Goal: Answer question/provide support

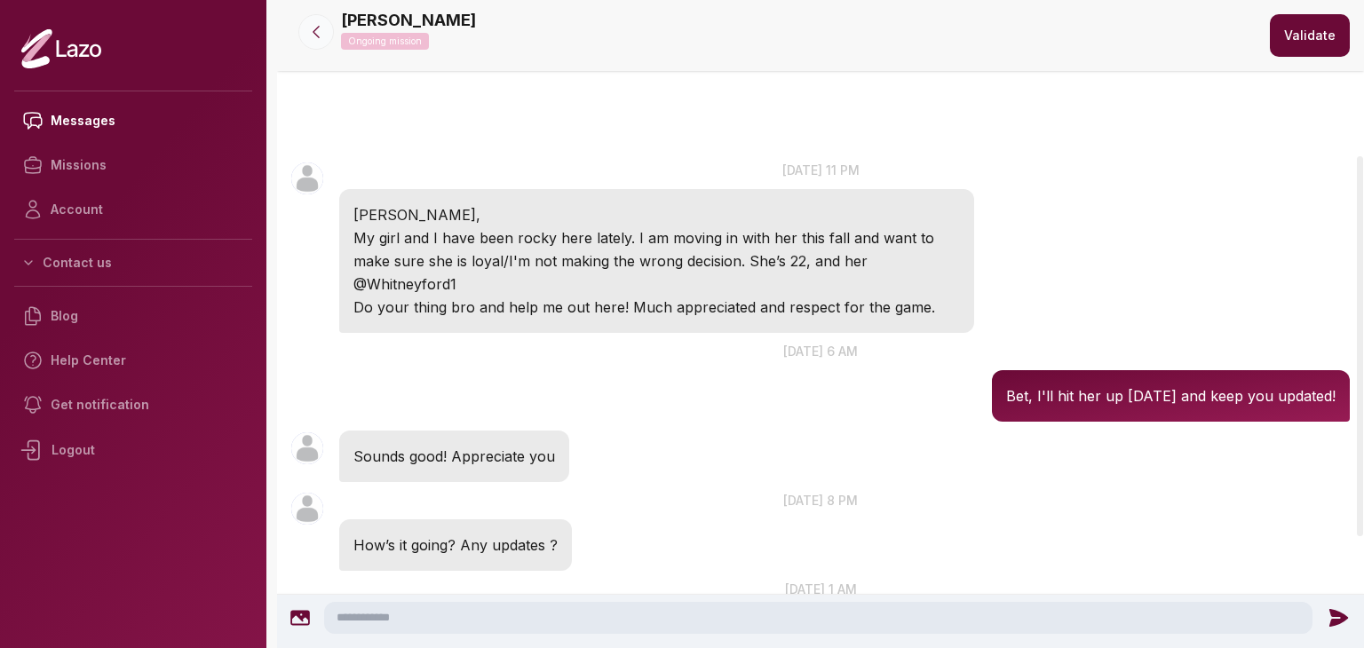
scroll to position [265, 0]
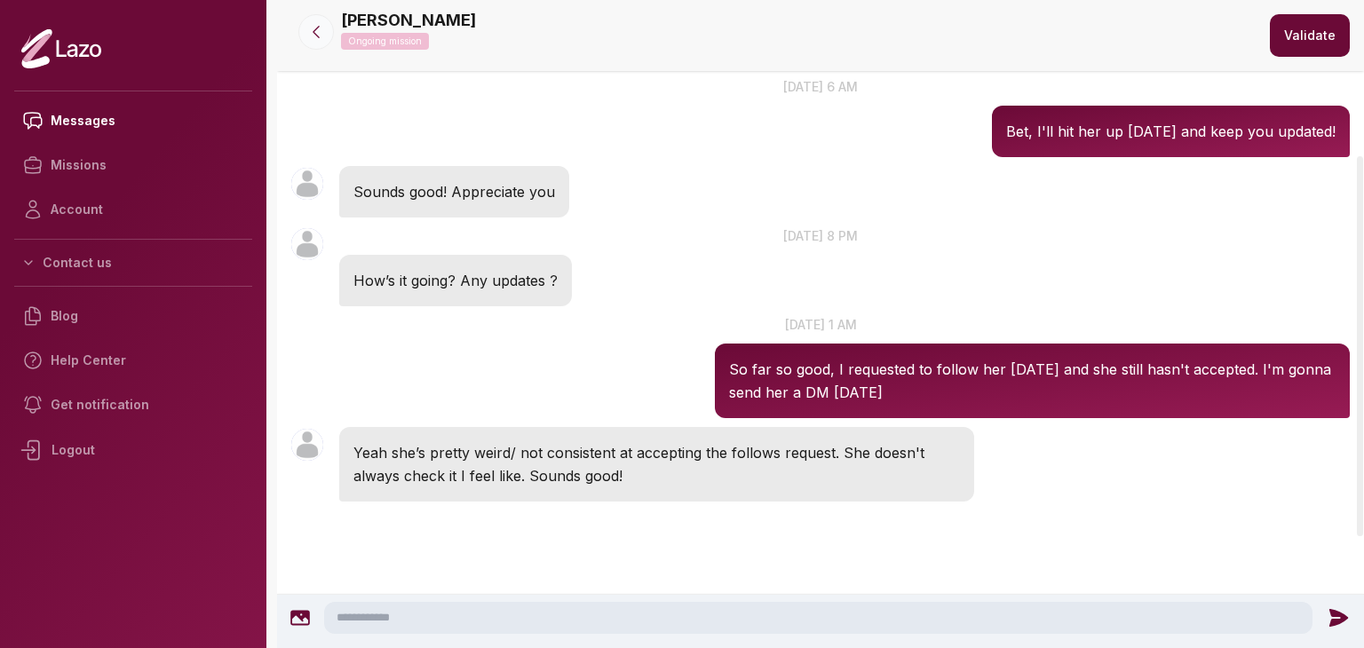
click at [309, 22] on button at bounding box center [316, 32] width 36 height 36
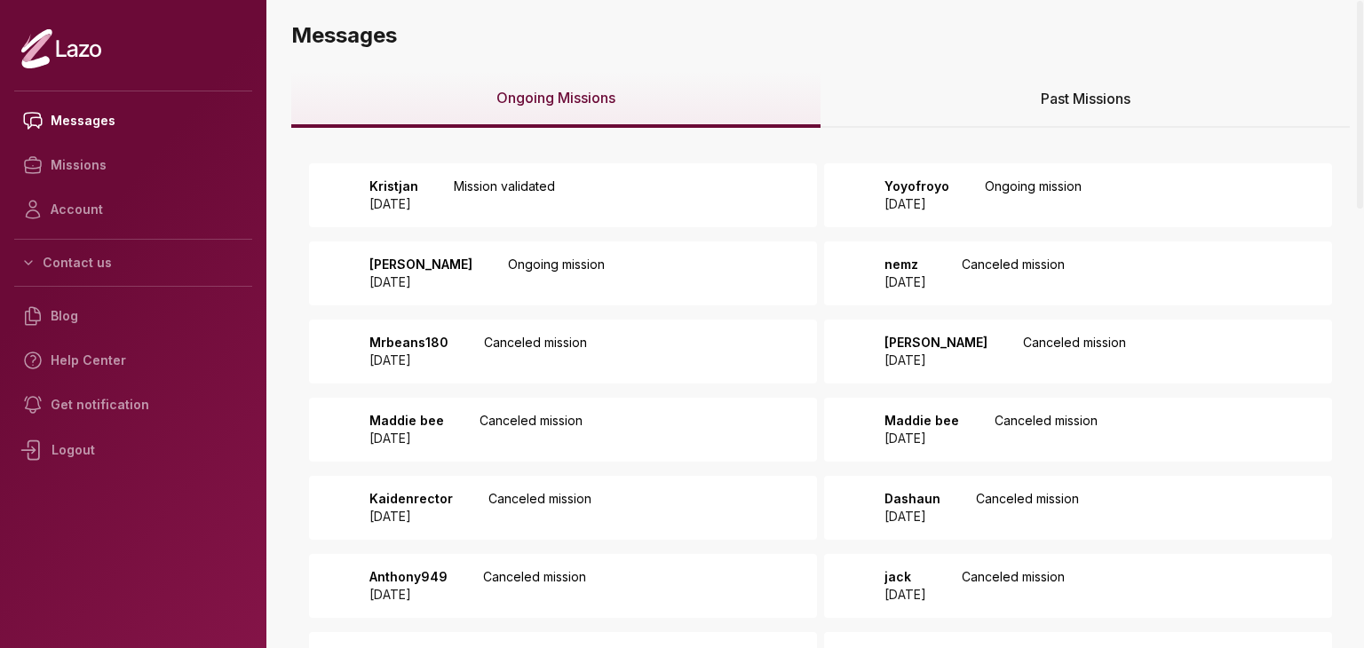
click at [647, 196] on div "Kristjan 2025 September 01 Mission validated" at bounding box center [563, 195] width 508 height 64
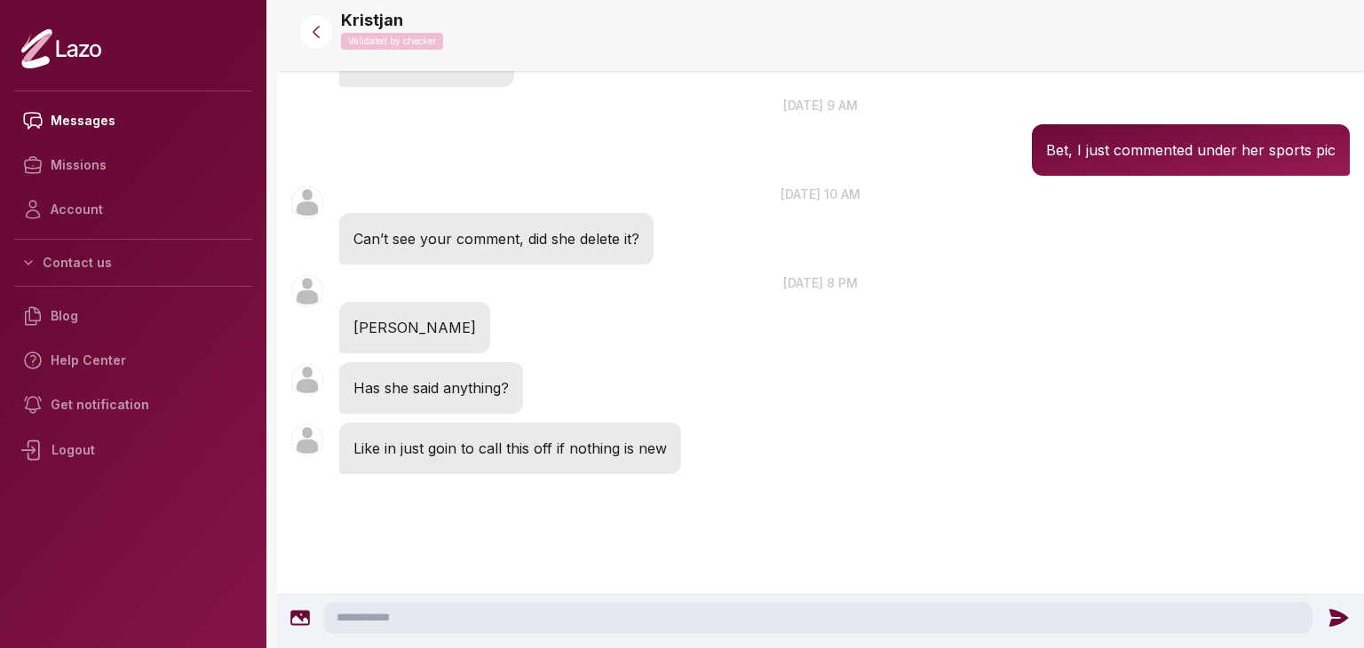
scroll to position [1695, 0]
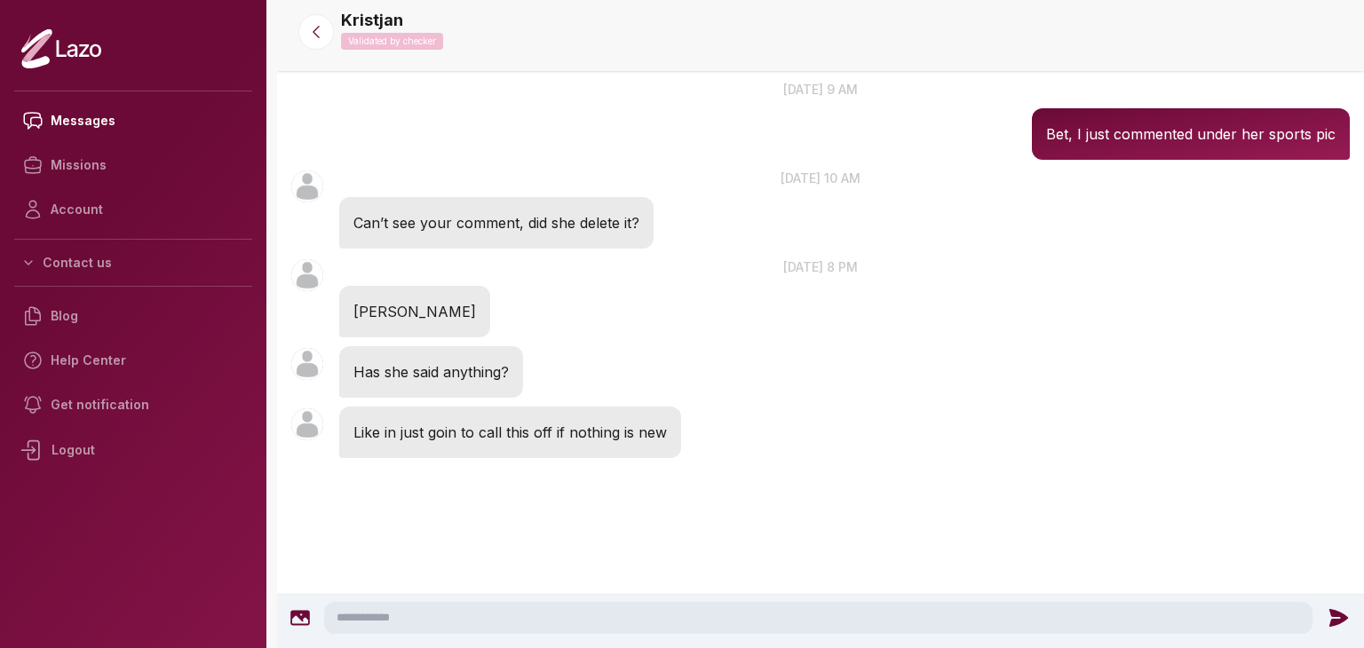
click at [592, 612] on textarea at bounding box center [818, 618] width 988 height 32
click at [554, 613] on textarea "**********" at bounding box center [821, 618] width 988 height 32
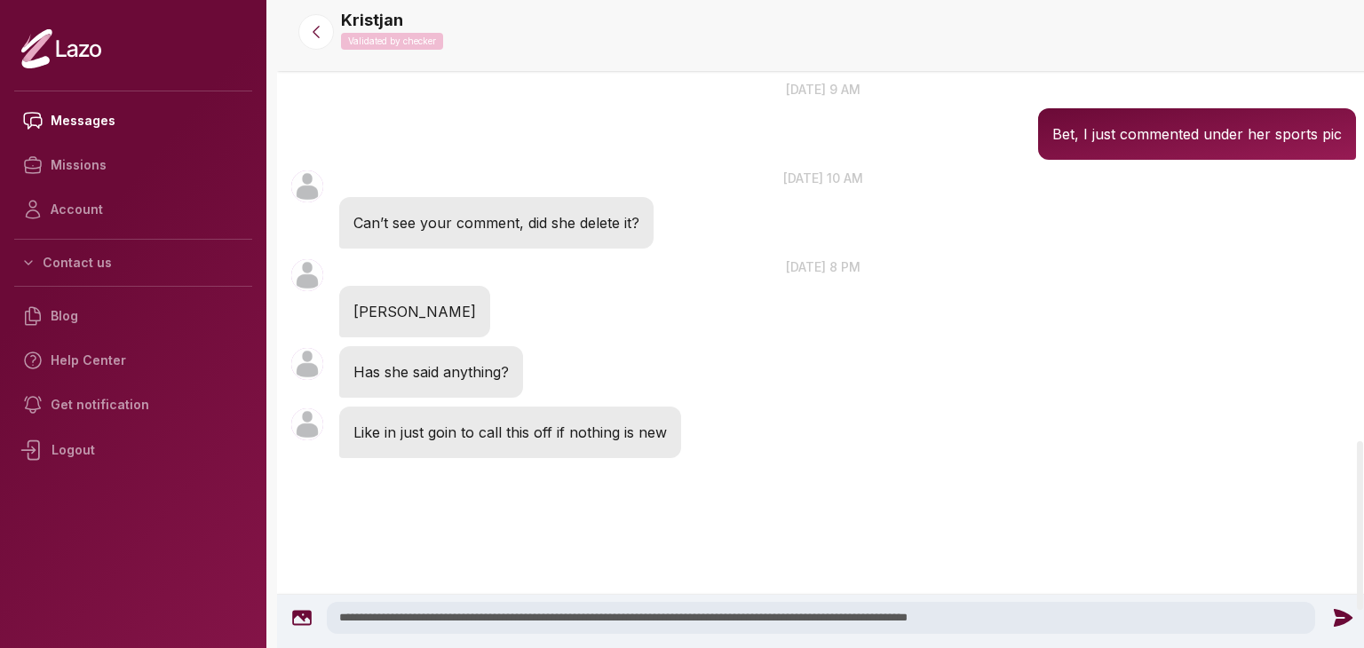
type textarea "**********"
click at [1335, 621] on icon at bounding box center [1342, 618] width 19 height 18
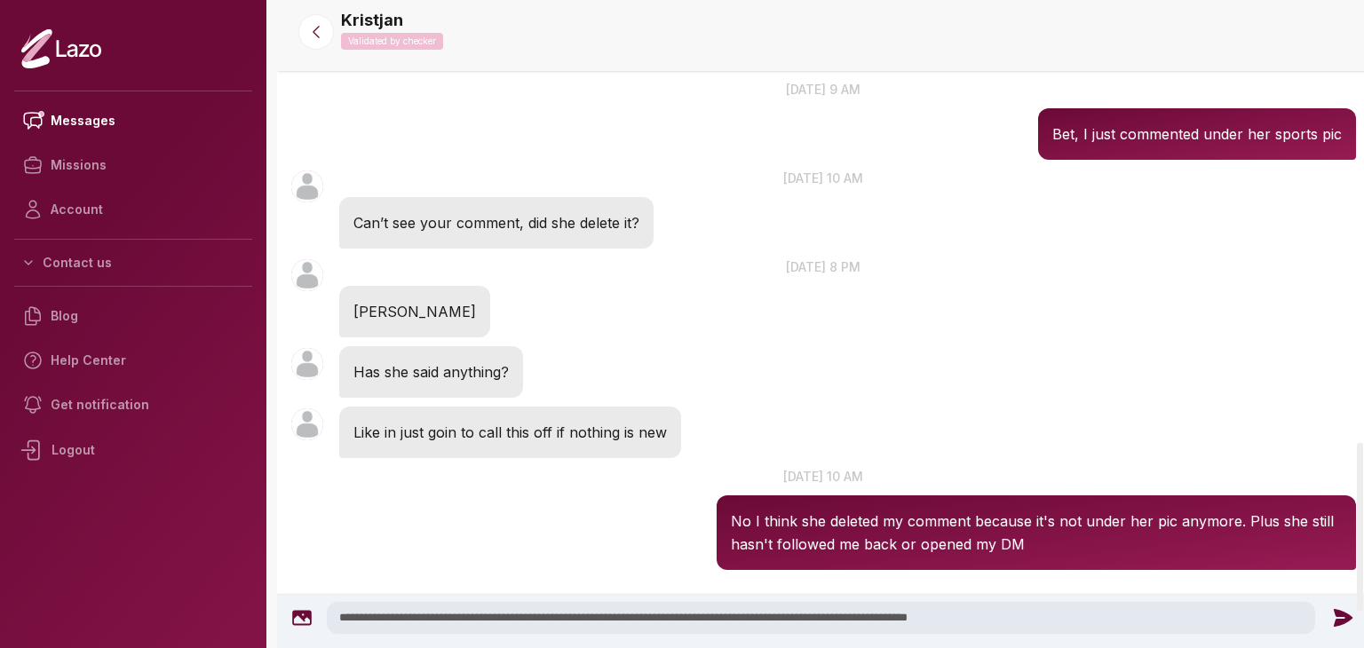
scroll to position [1763, 0]
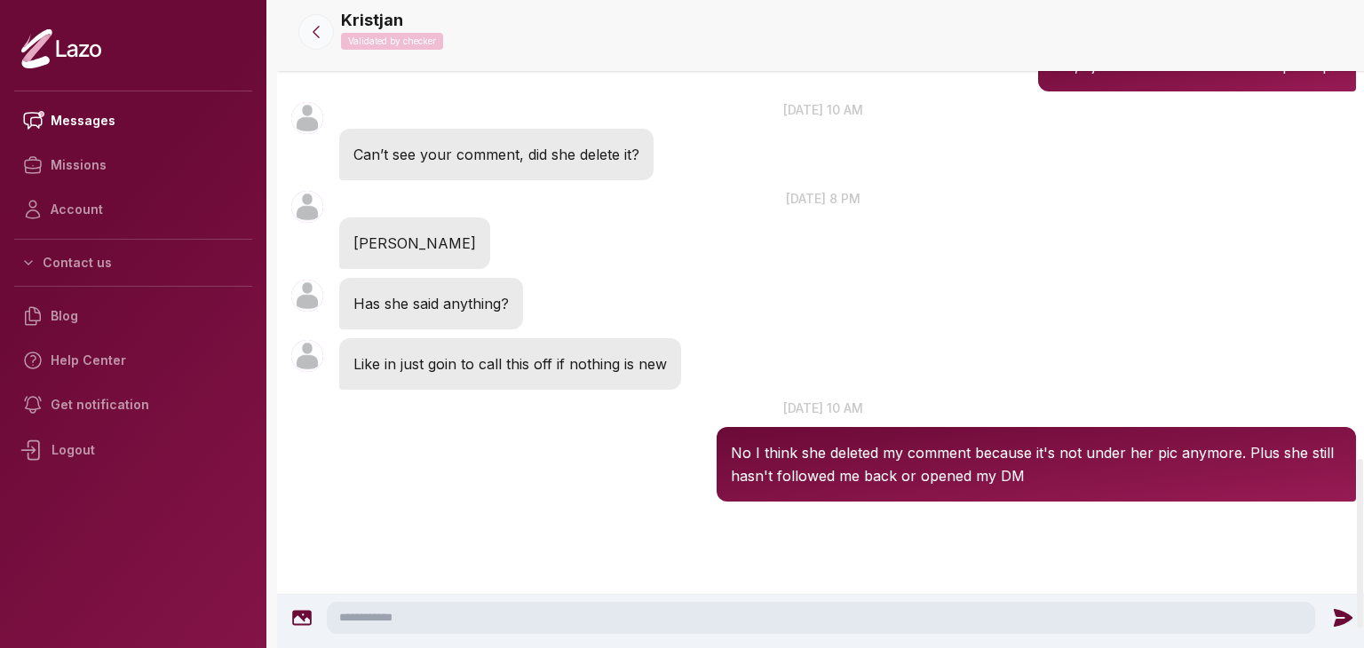
click at [315, 41] on button at bounding box center [316, 32] width 36 height 36
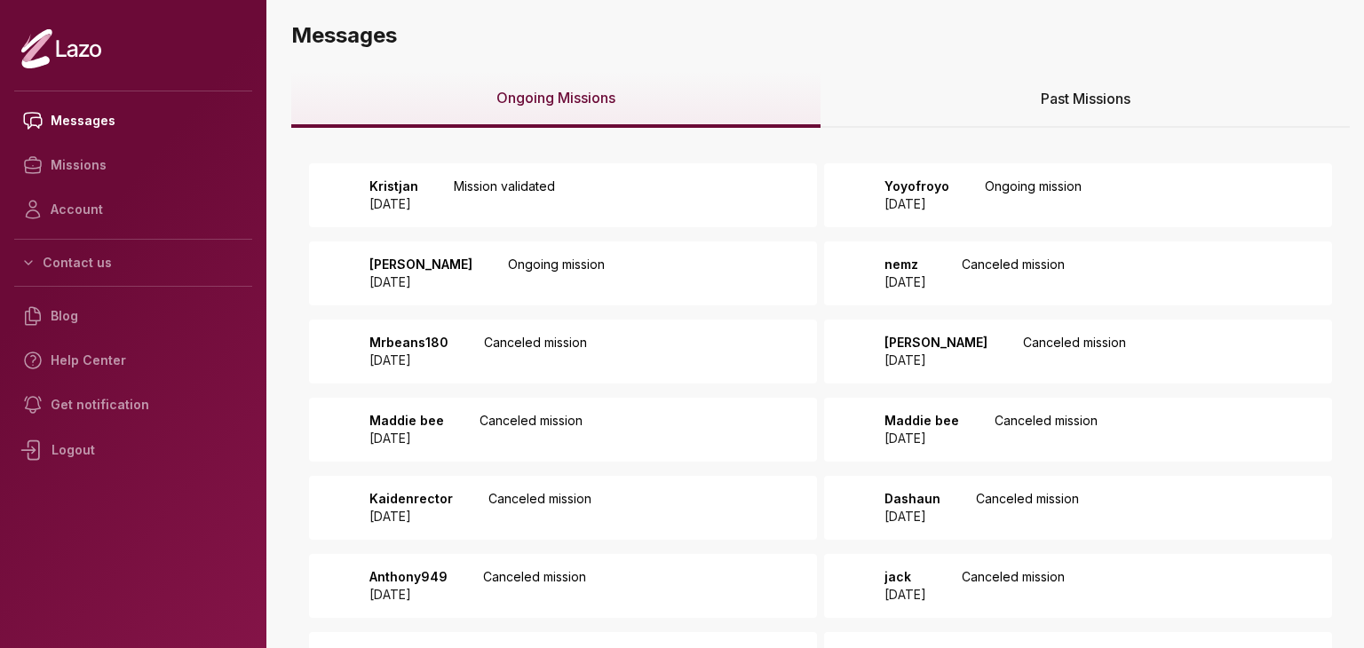
click at [1033, 186] on div "Yoyofroyo 2025 September 02 Ongoing mission" at bounding box center [978, 196] width 208 height 36
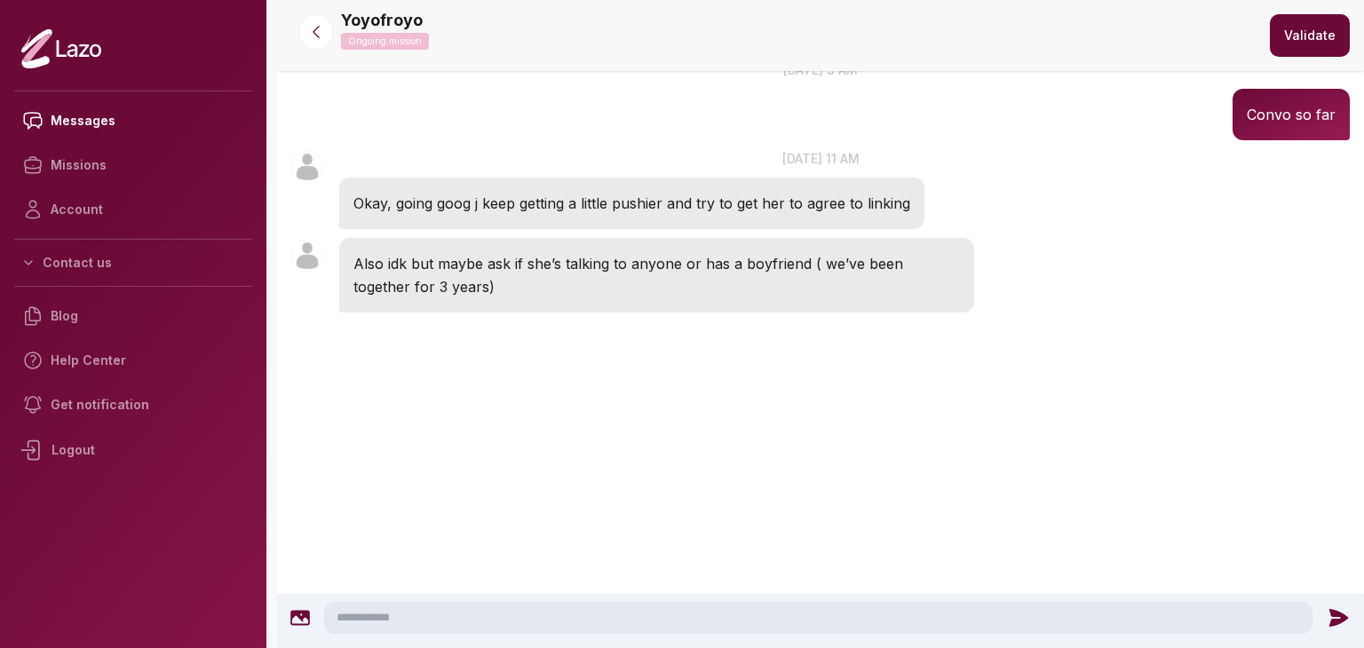
scroll to position [1909, 0]
click at [583, 611] on textarea at bounding box center [818, 618] width 988 height 32
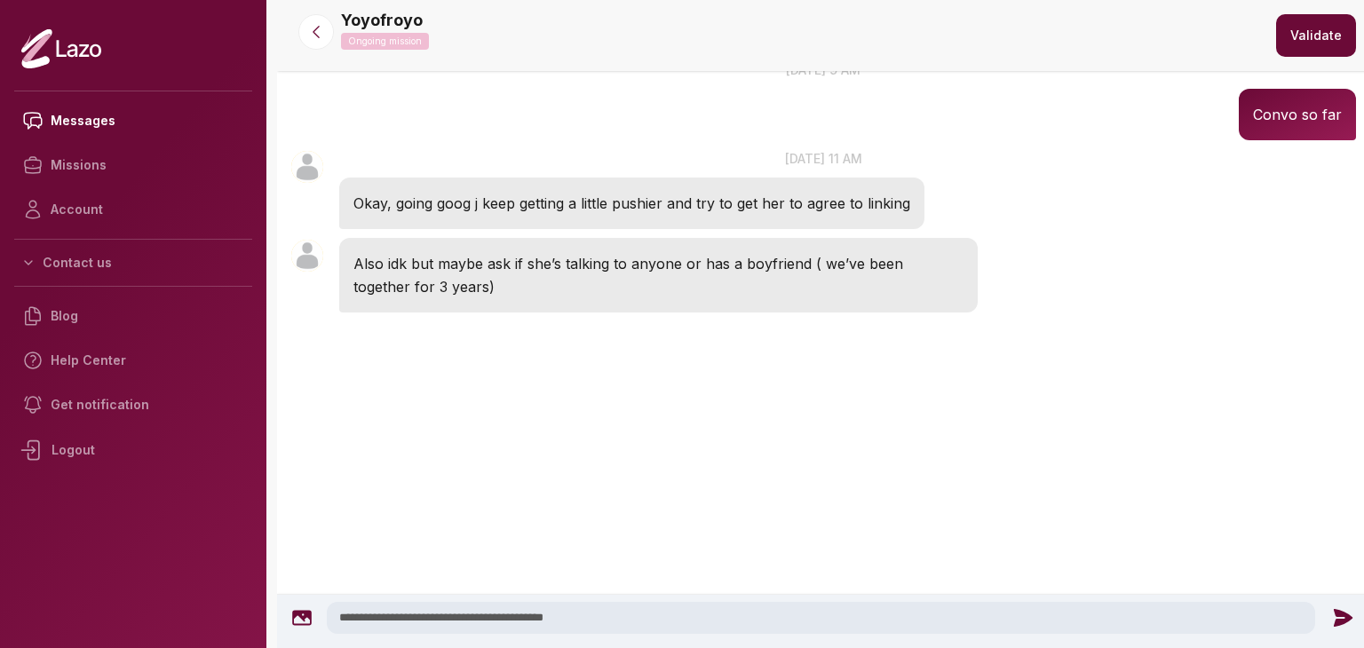
type textarea "**********"
click at [1345, 612] on icon at bounding box center [1342, 617] width 23 height 23
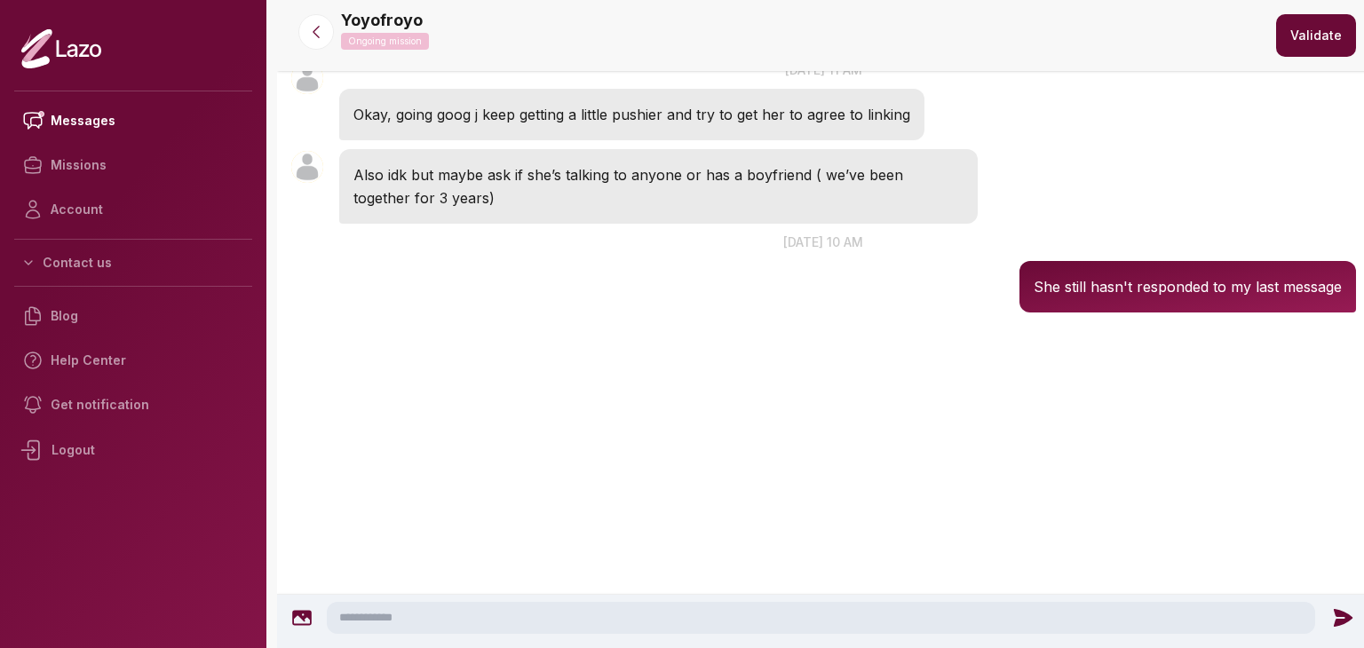
scroll to position [1809, 0]
click at [1188, 613] on textarea at bounding box center [821, 618] width 988 height 32
type textarea "*"
type textarea "**********"
click at [1334, 619] on icon at bounding box center [1342, 618] width 19 height 18
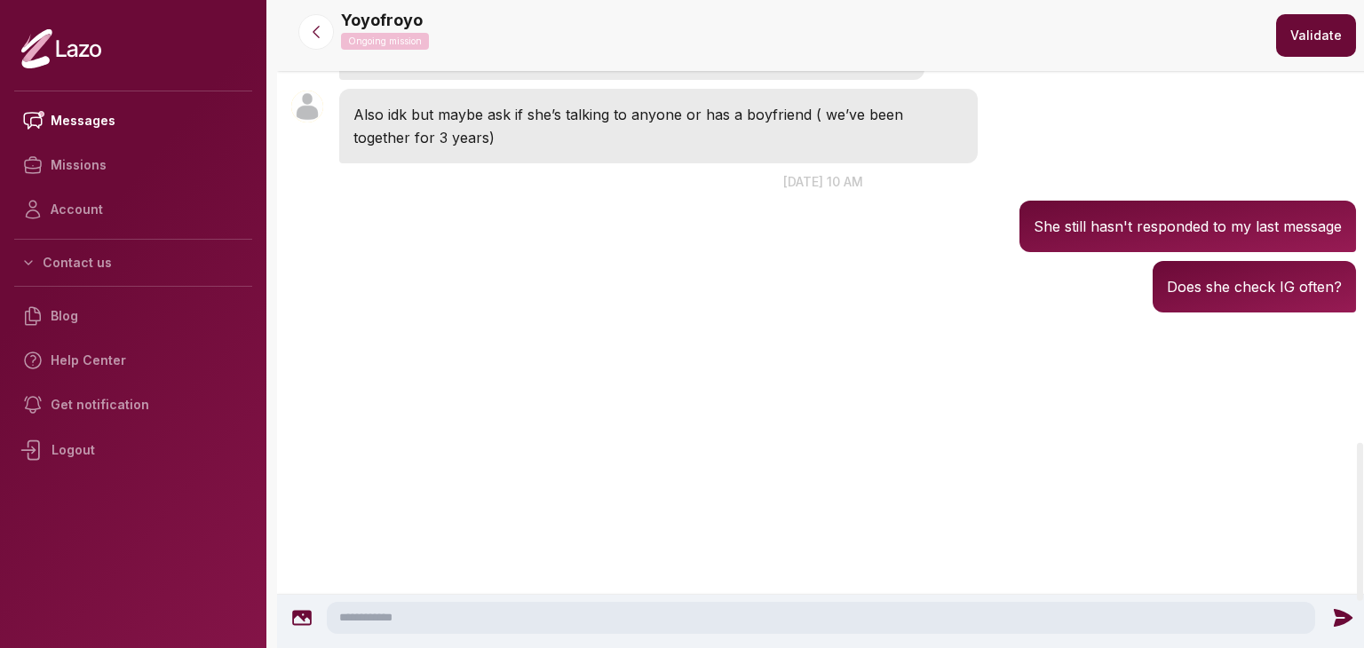
scroll to position [1869, 0]
click at [320, 36] on icon at bounding box center [316, 32] width 18 height 18
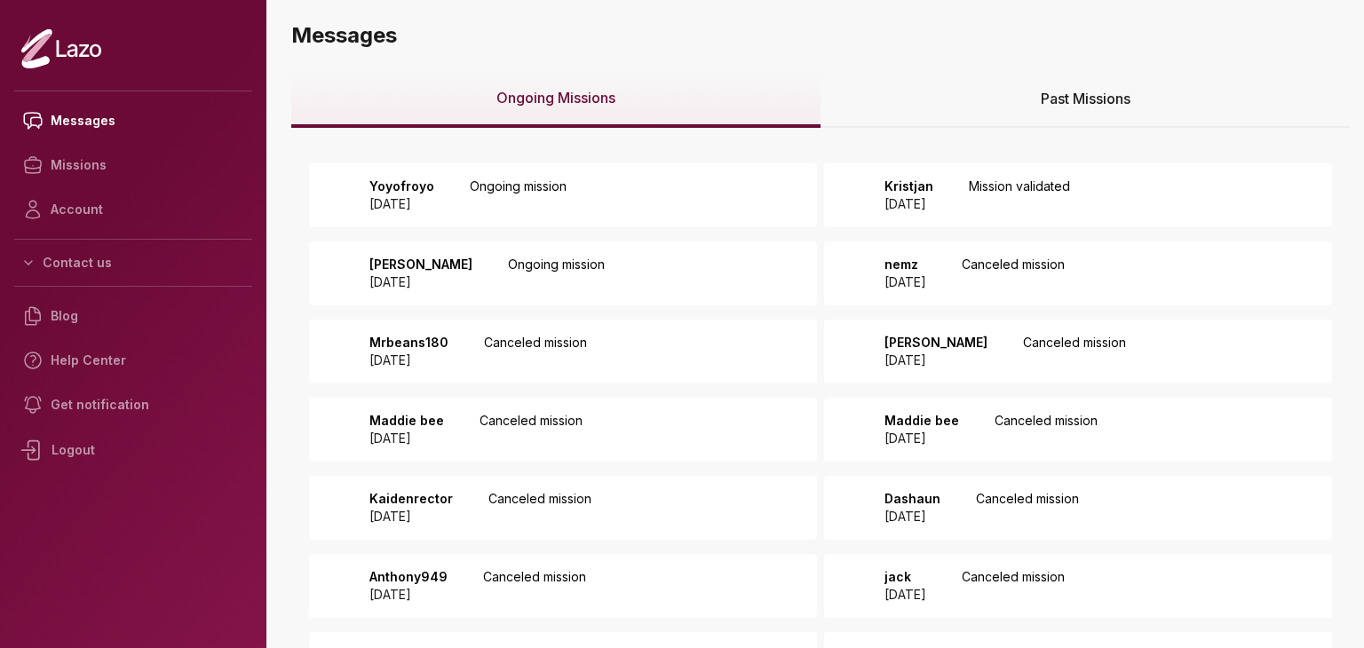
click at [679, 274] on div "zach 2025 September 04 Ongoing mission" at bounding box center [563, 273] width 508 height 64
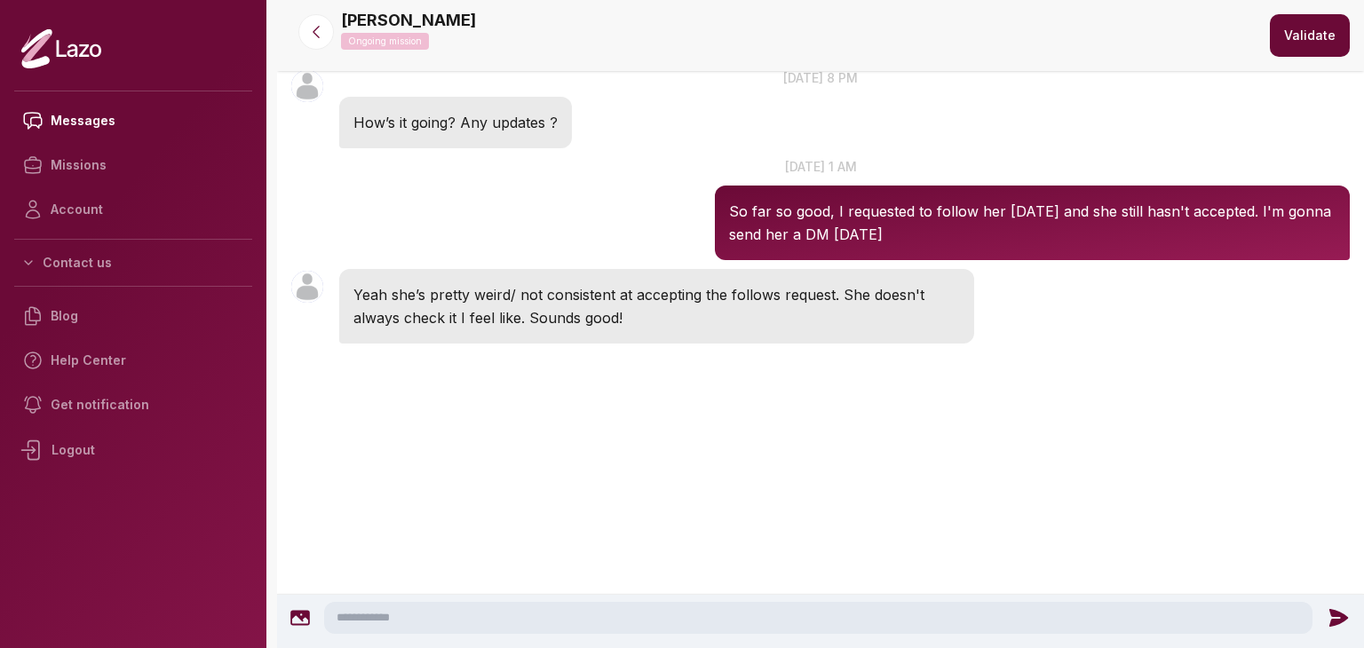
scroll to position [423, 0]
click at [324, 19] on button at bounding box center [316, 32] width 36 height 36
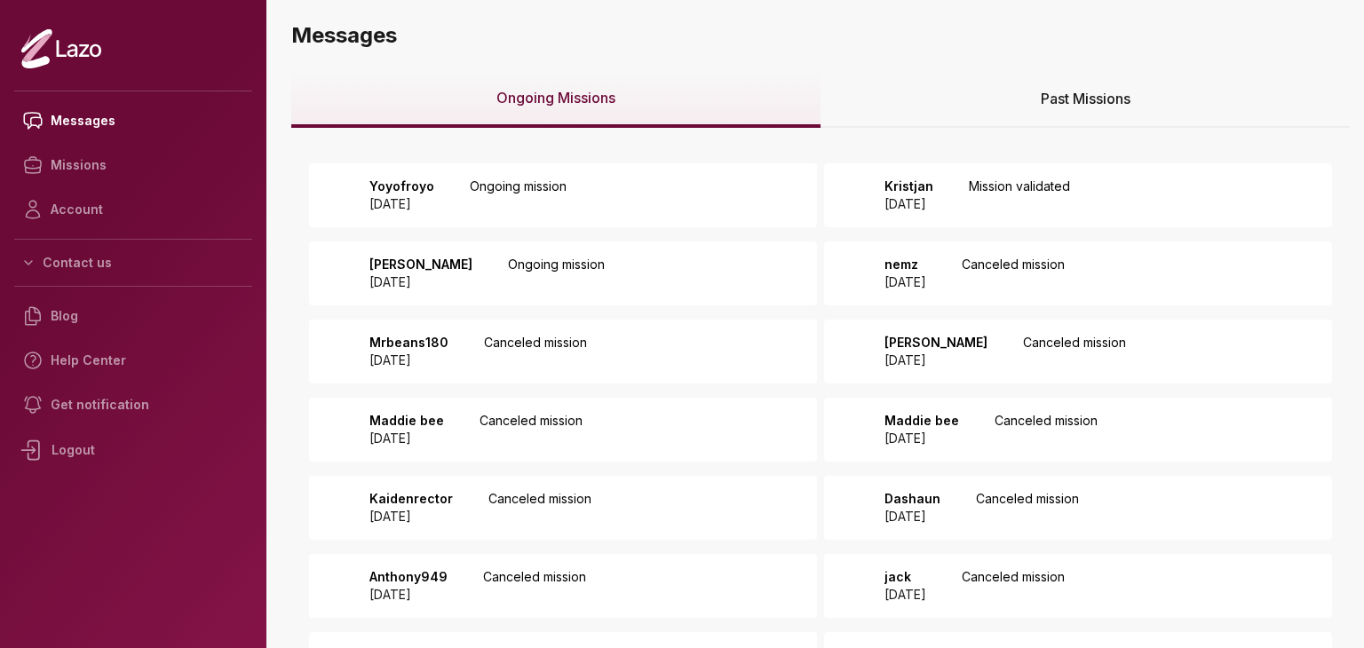
click at [566, 200] on p "Ongoing mission" at bounding box center [518, 196] width 97 height 36
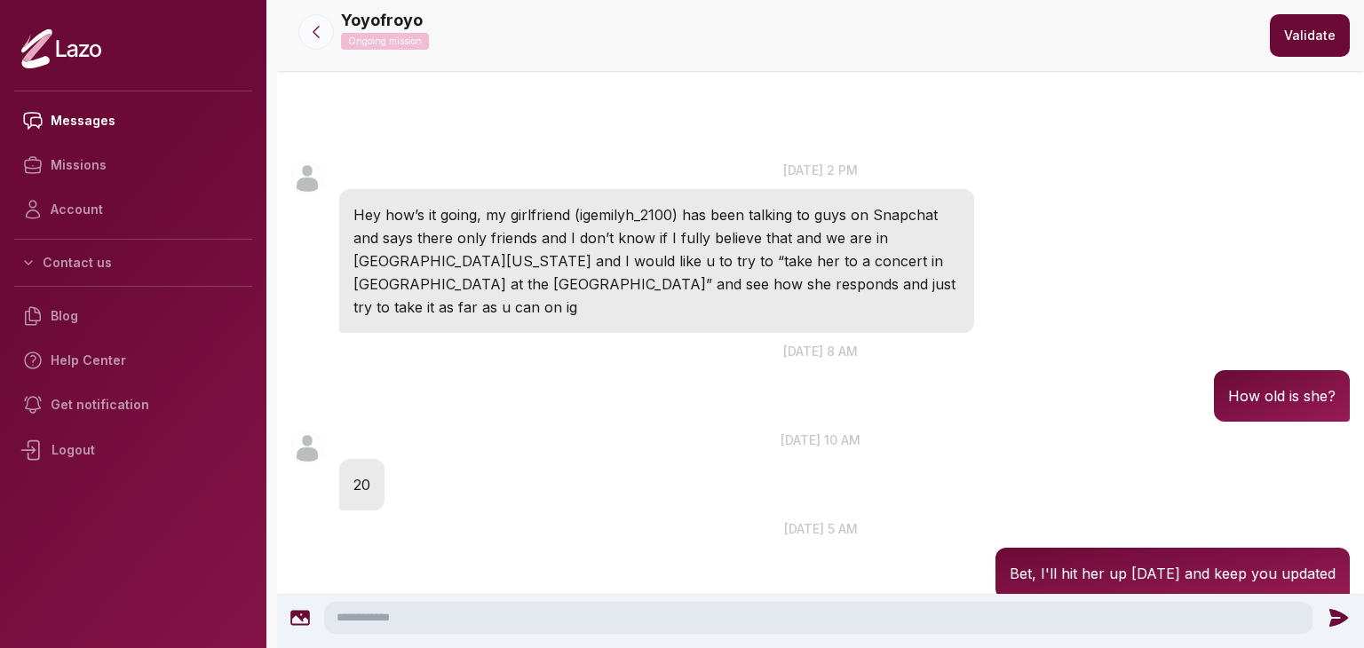
click at [310, 47] on button at bounding box center [316, 32] width 36 height 36
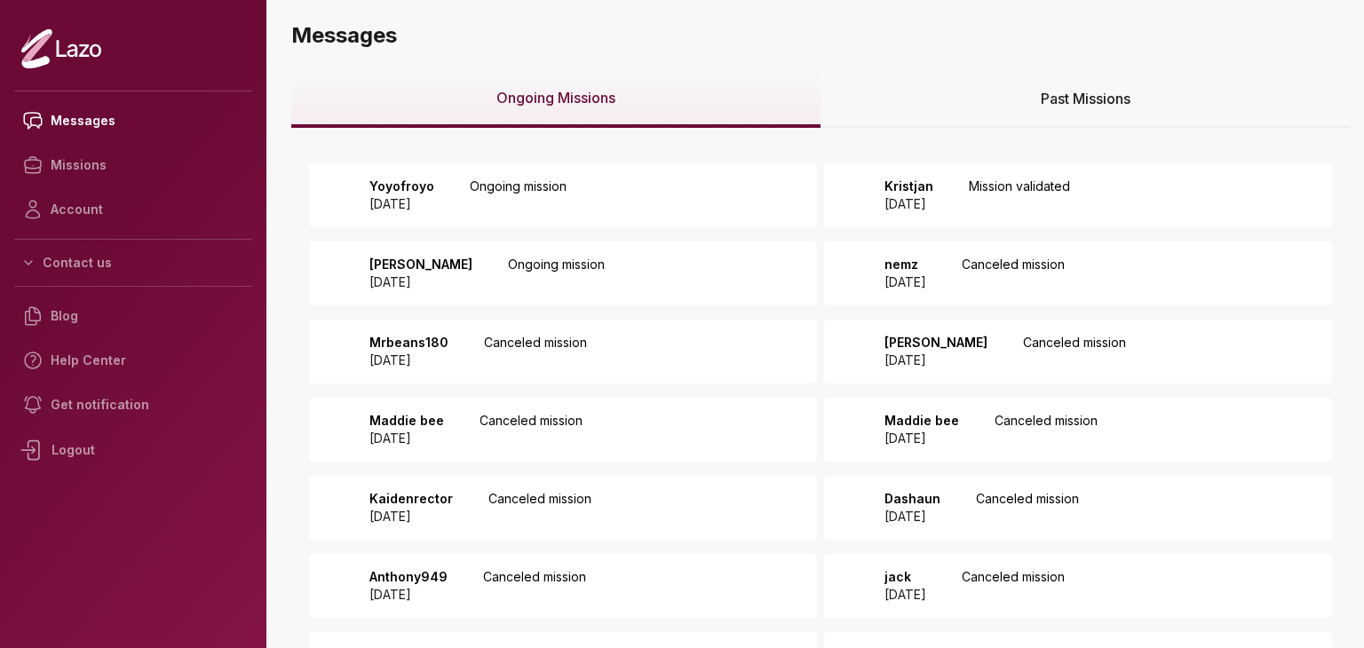
click at [493, 254] on div "zach 2025 September 04 Ongoing mission" at bounding box center [563, 273] width 508 height 64
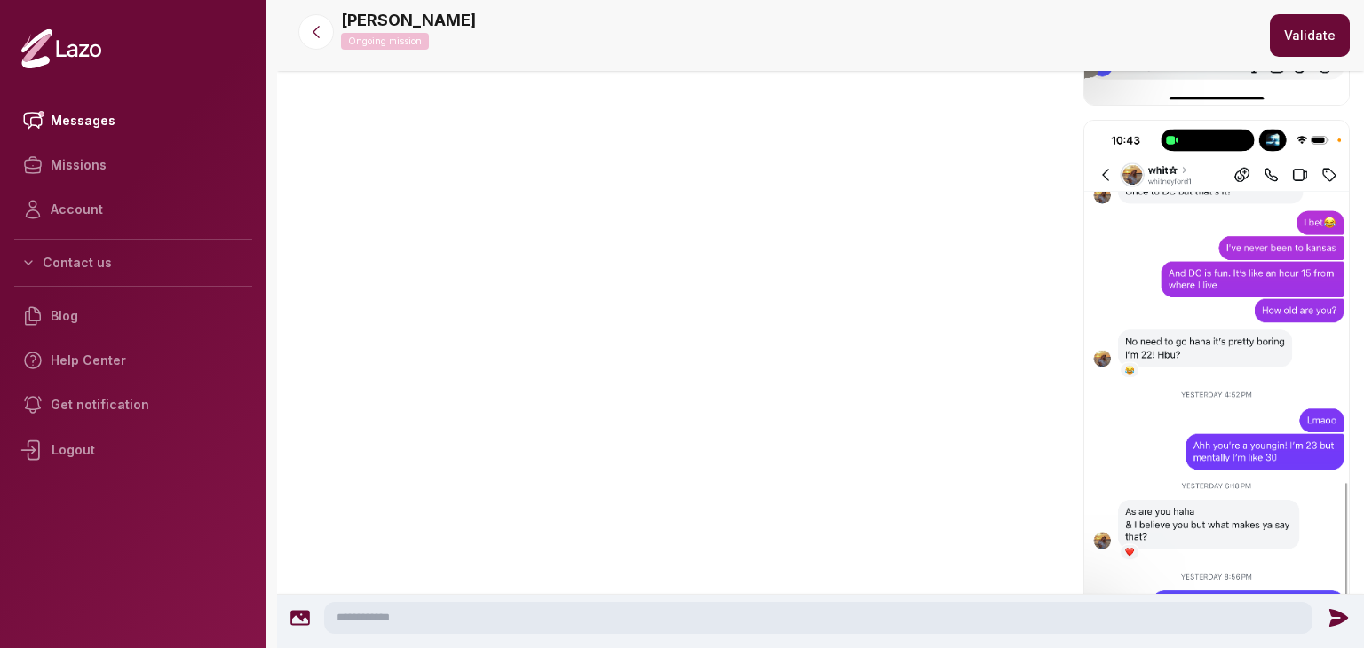
scroll to position [2229, 0]
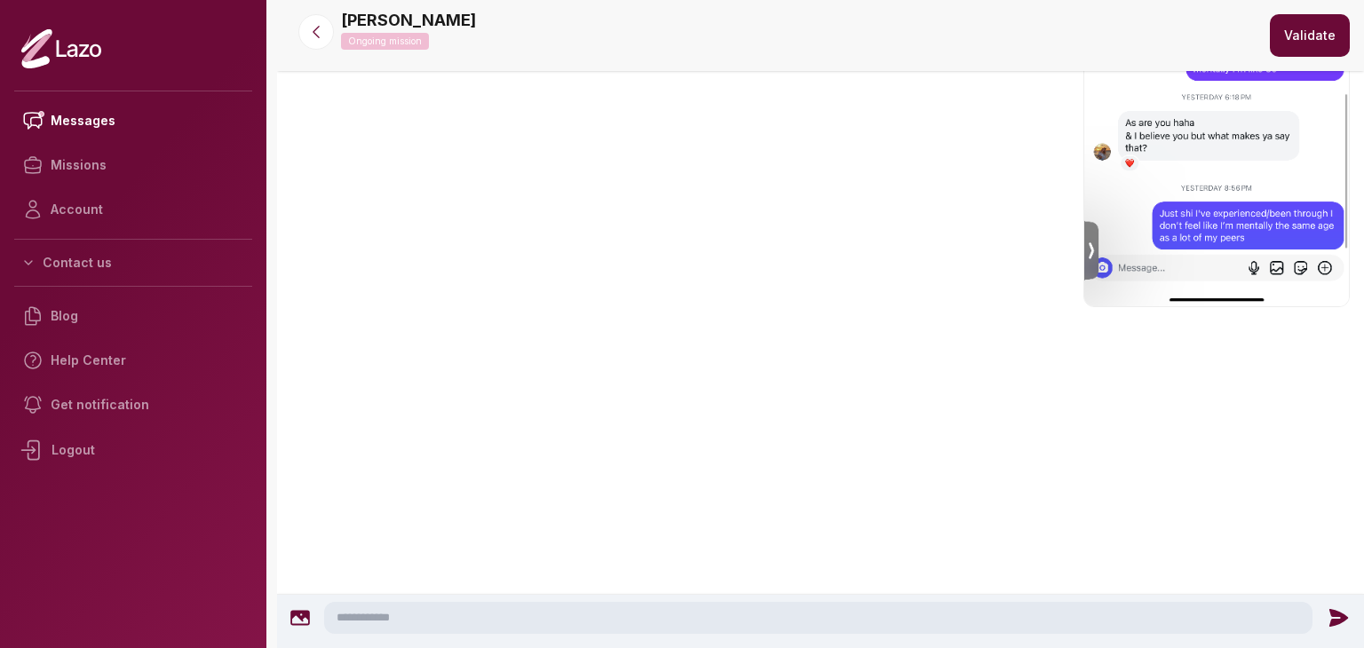
click at [445, 612] on textarea at bounding box center [818, 618] width 988 height 32
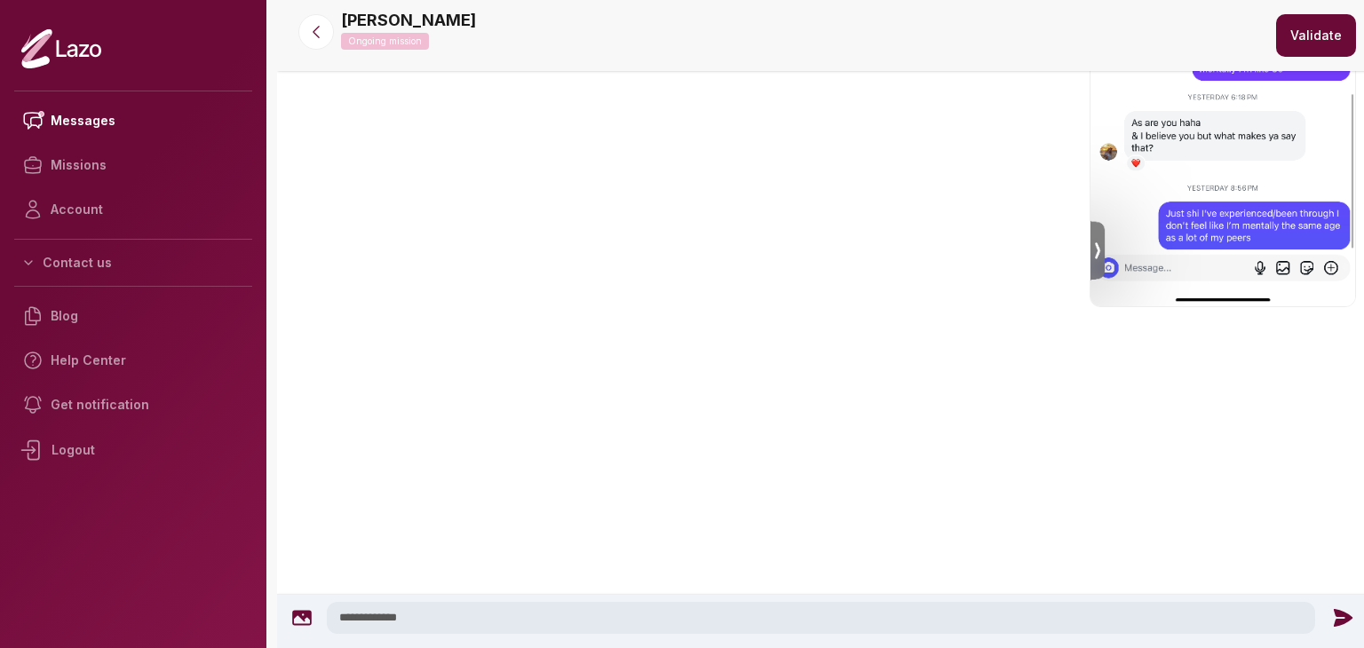
type textarea "**********"
click at [1340, 629] on icon at bounding box center [1342, 617] width 23 height 23
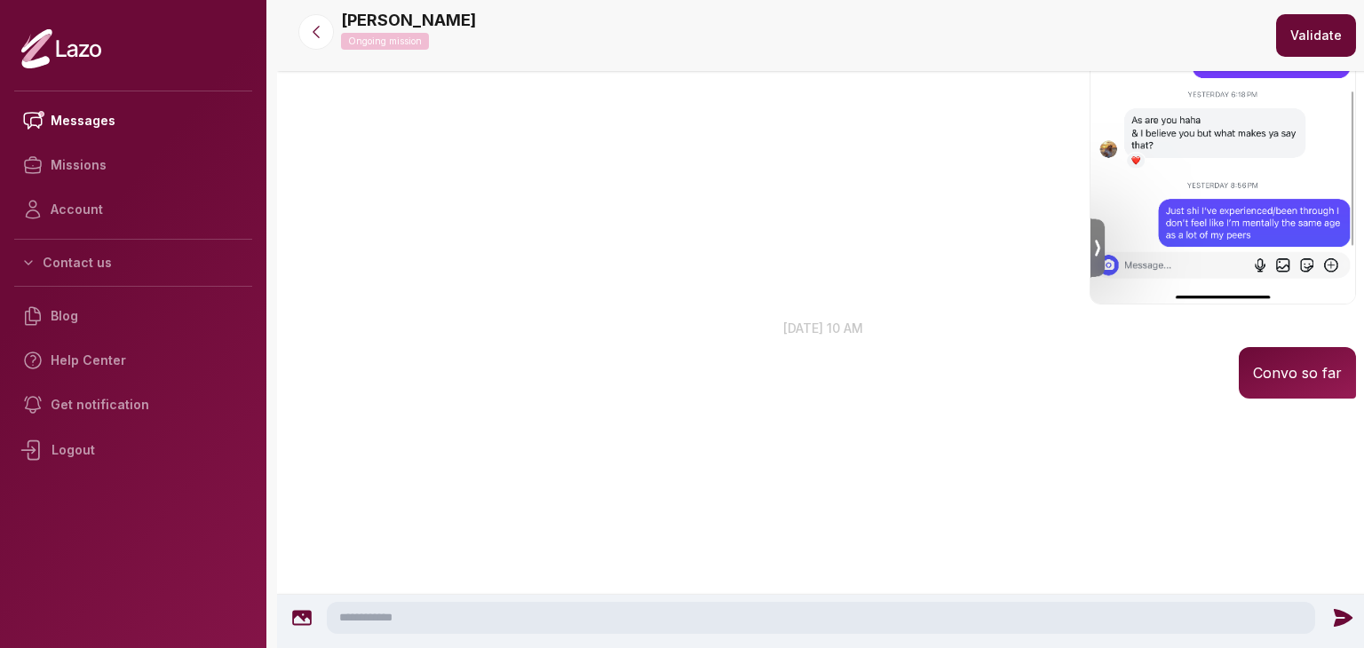
scroll to position [2129, 0]
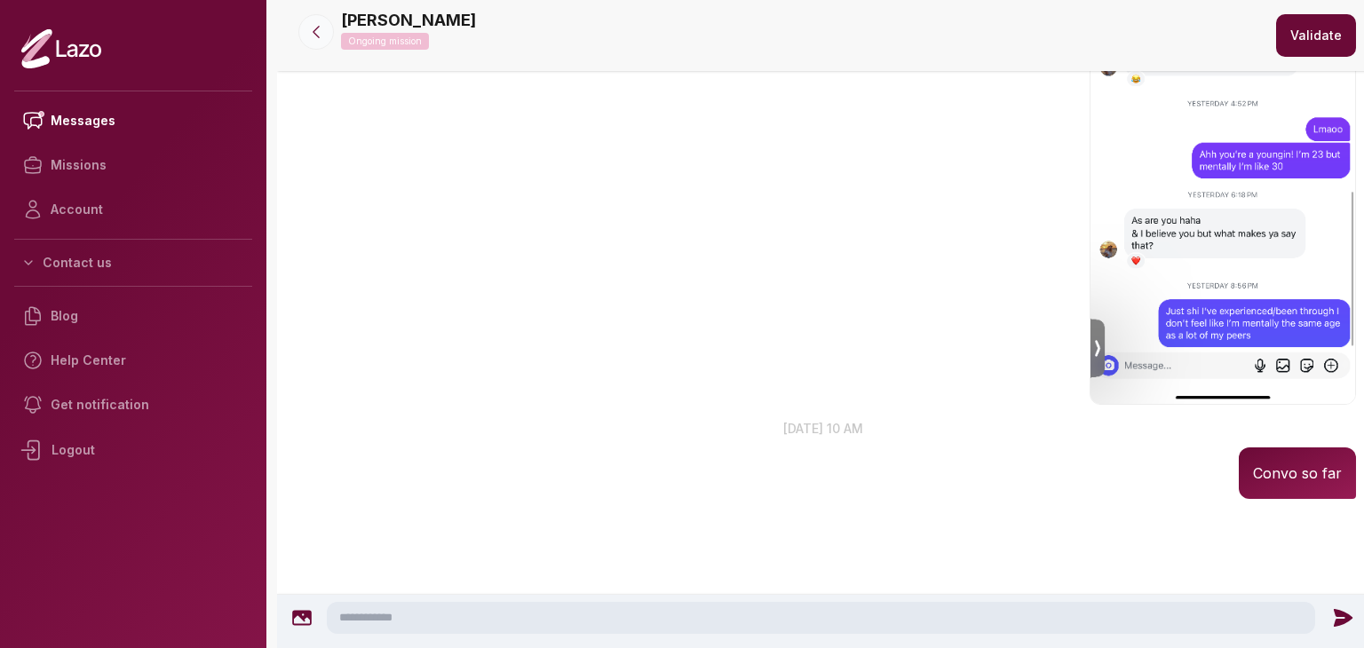
click at [309, 26] on icon at bounding box center [316, 32] width 18 height 18
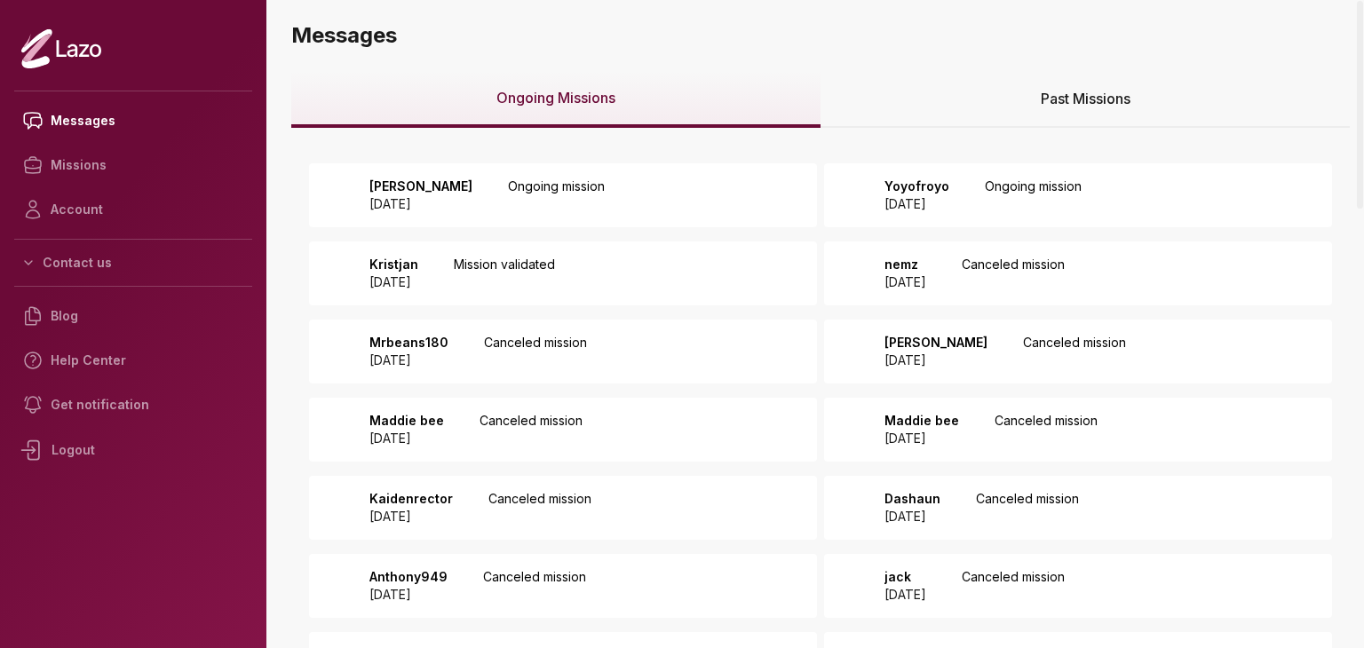
click at [949, 200] on p "2025 September 02" at bounding box center [916, 204] width 65 height 18
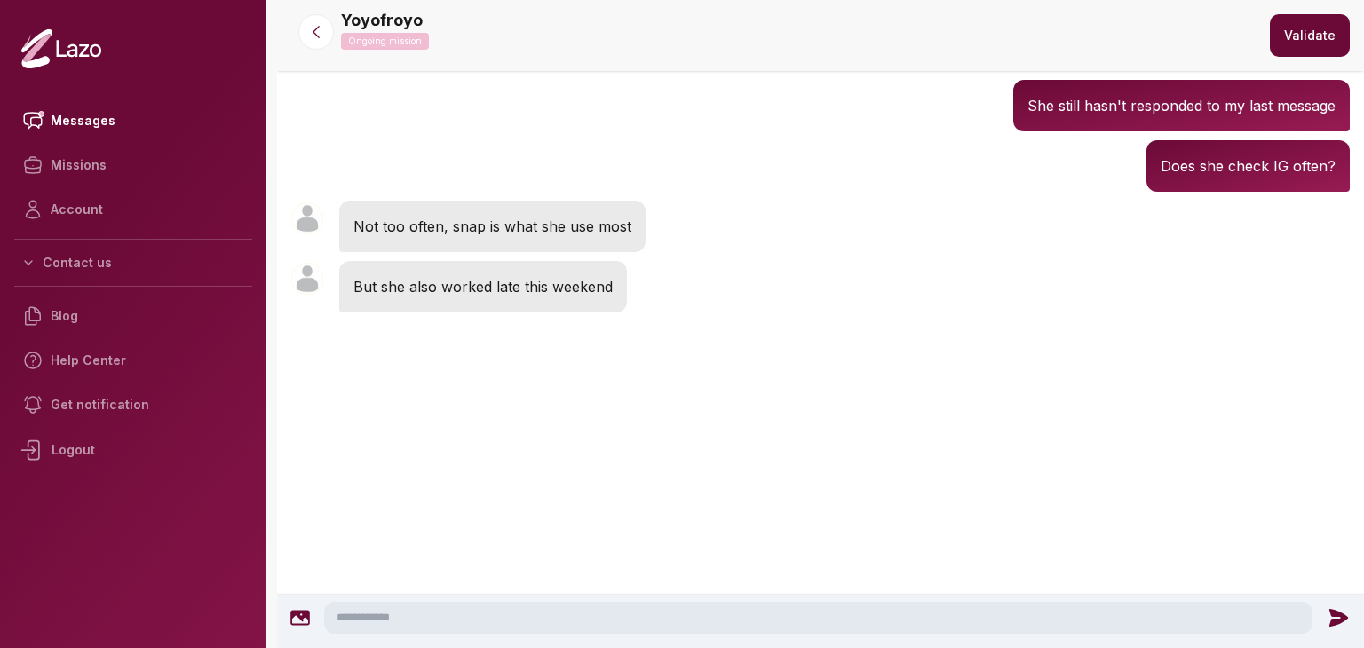
scroll to position [1990, 0]
click at [495, 602] on textarea at bounding box center [818, 618] width 988 height 32
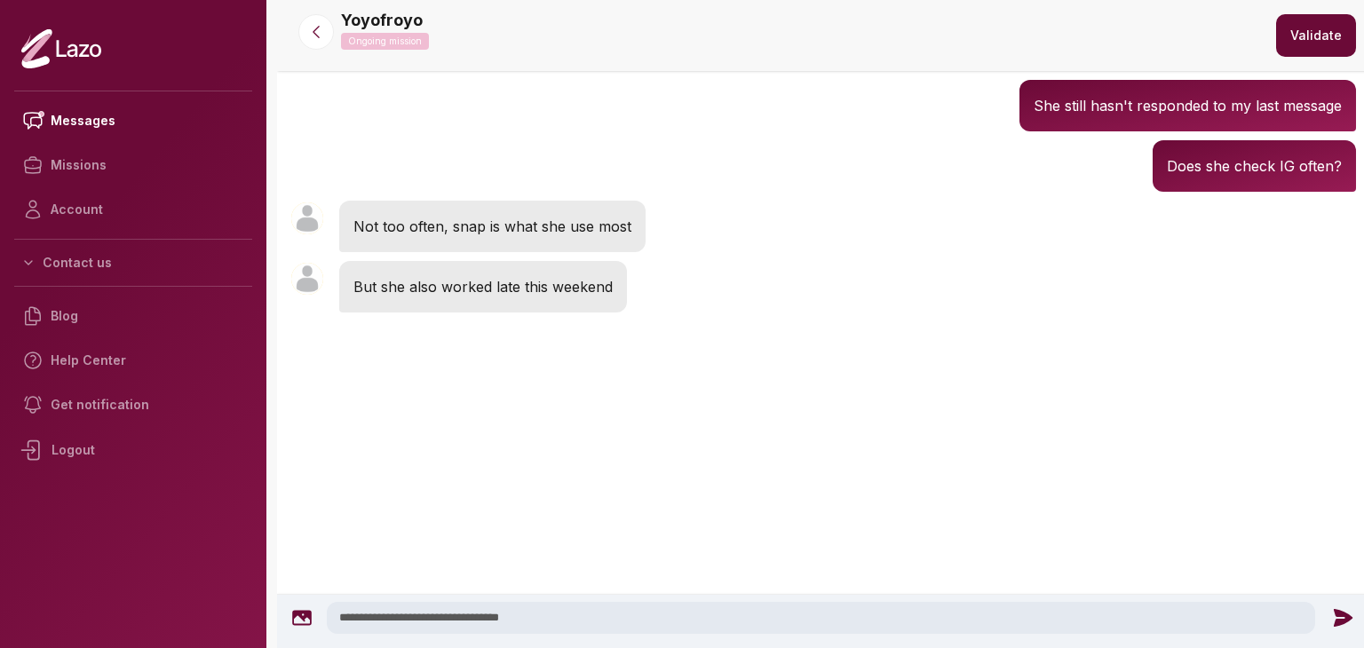
type textarea "**********"
click at [1333, 612] on icon at bounding box center [1342, 618] width 19 height 18
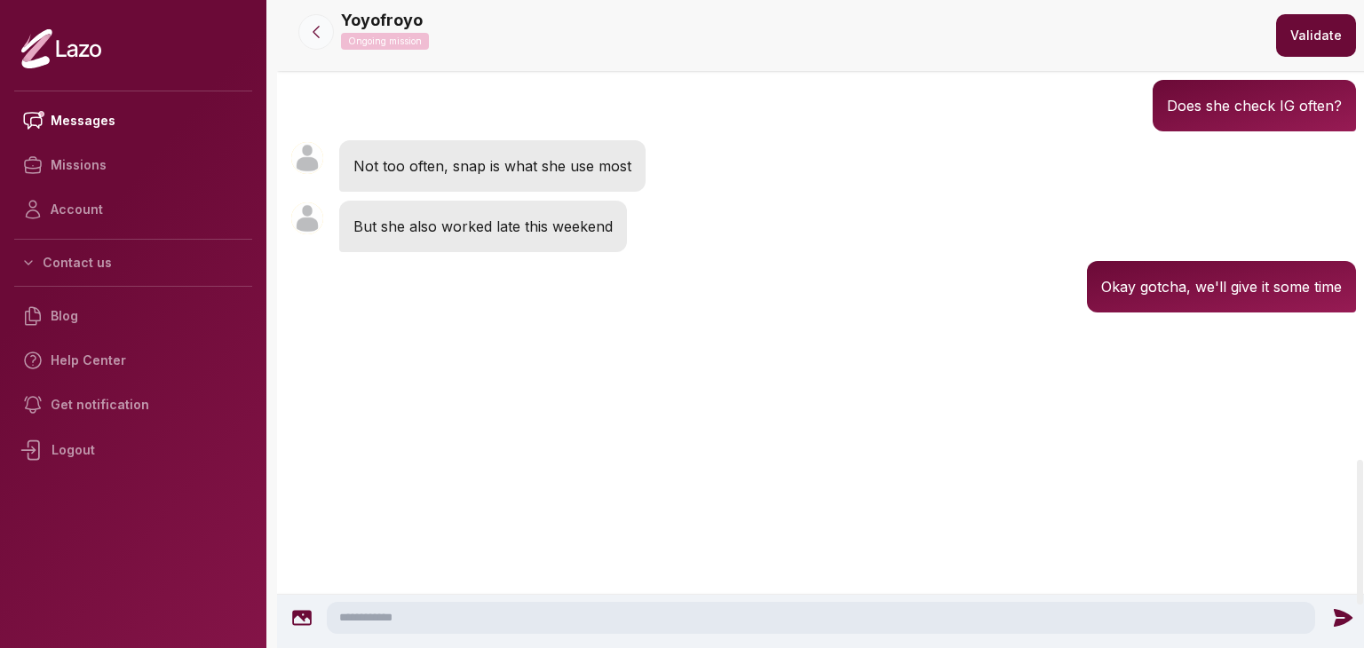
click at [301, 26] on button at bounding box center [316, 32] width 36 height 36
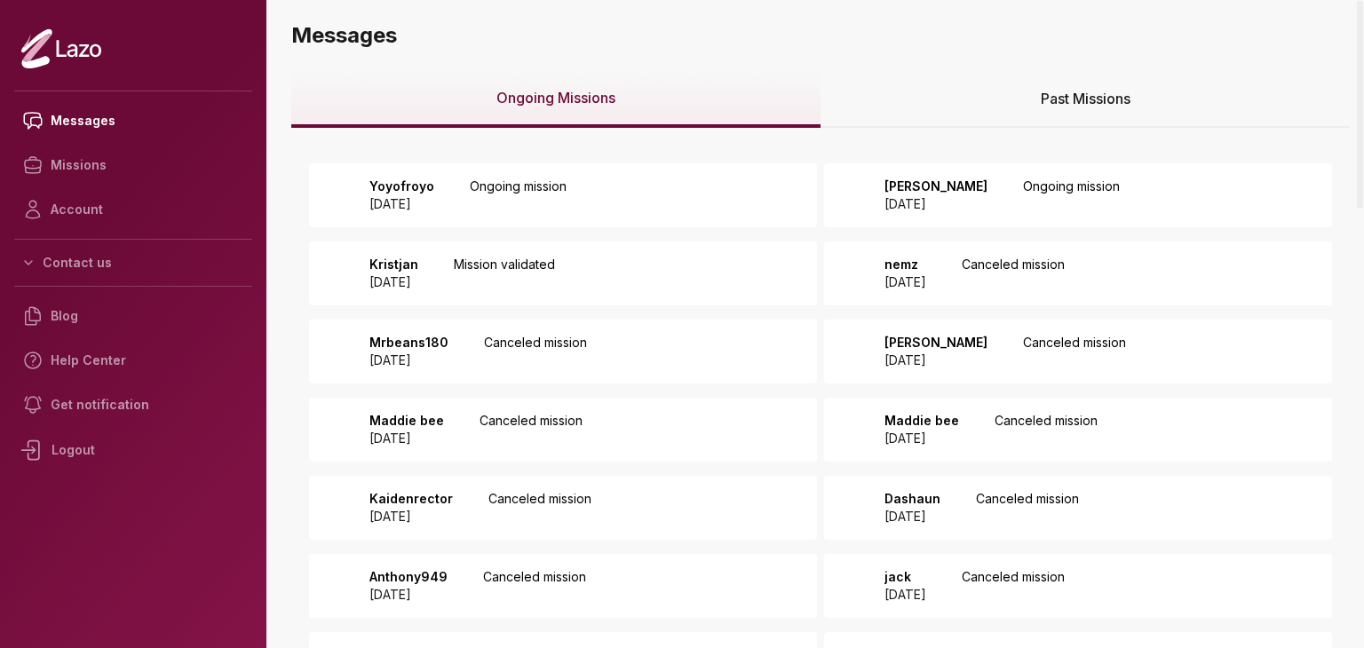
click at [966, 119] on div "Past Missions" at bounding box center [1084, 99] width 529 height 57
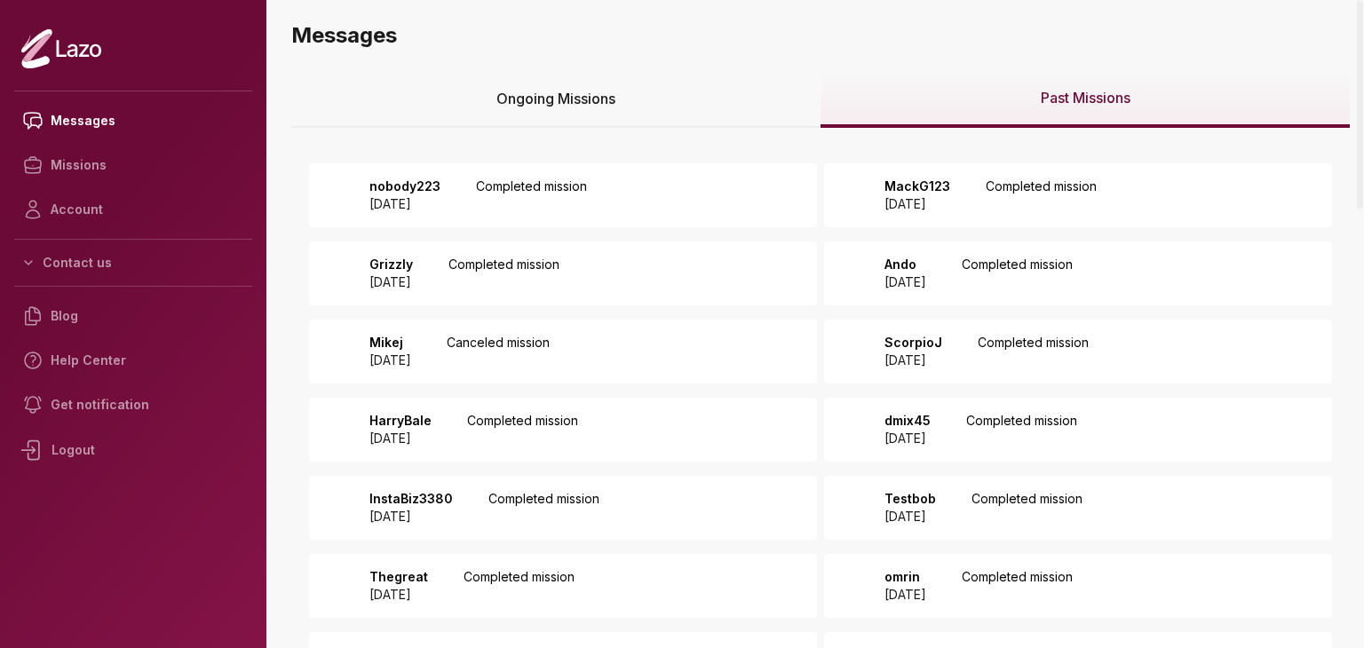
click at [587, 207] on p "Completed mission" at bounding box center [531, 196] width 111 height 36
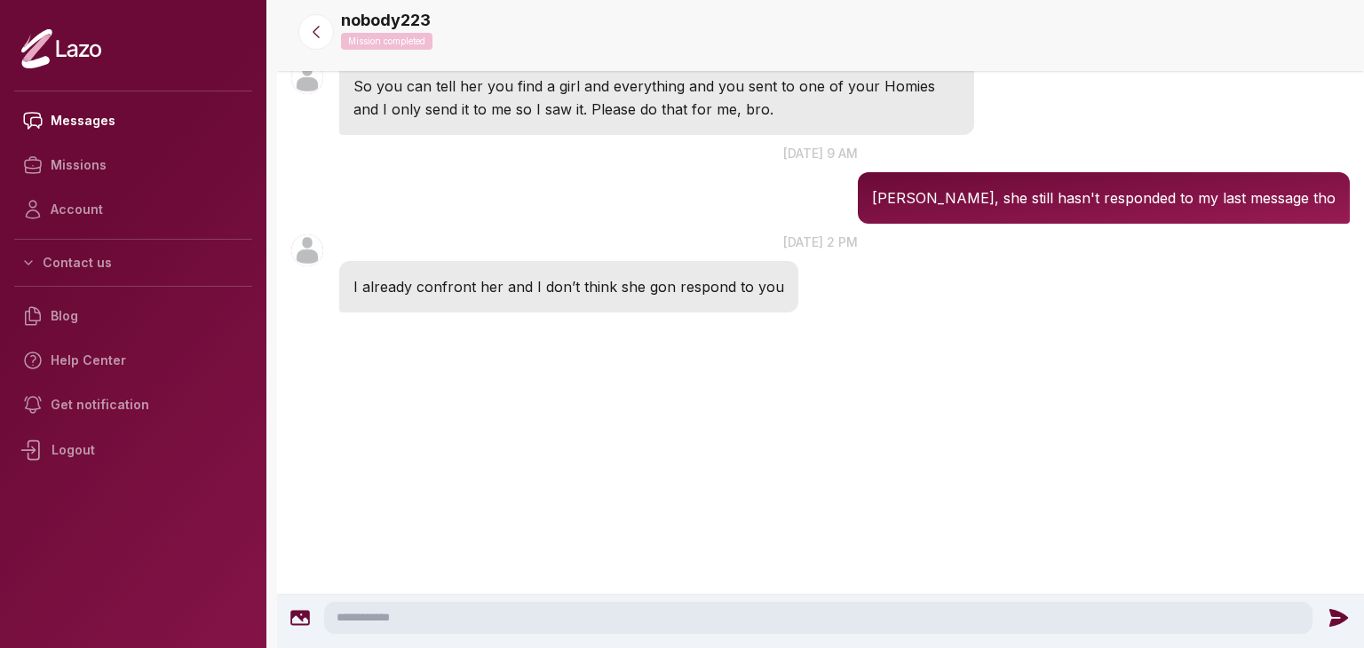
scroll to position [3867, 0]
click at [512, 628] on textarea at bounding box center [818, 618] width 988 height 32
click at [675, 626] on textarea at bounding box center [818, 618] width 988 height 32
type textarea "**********"
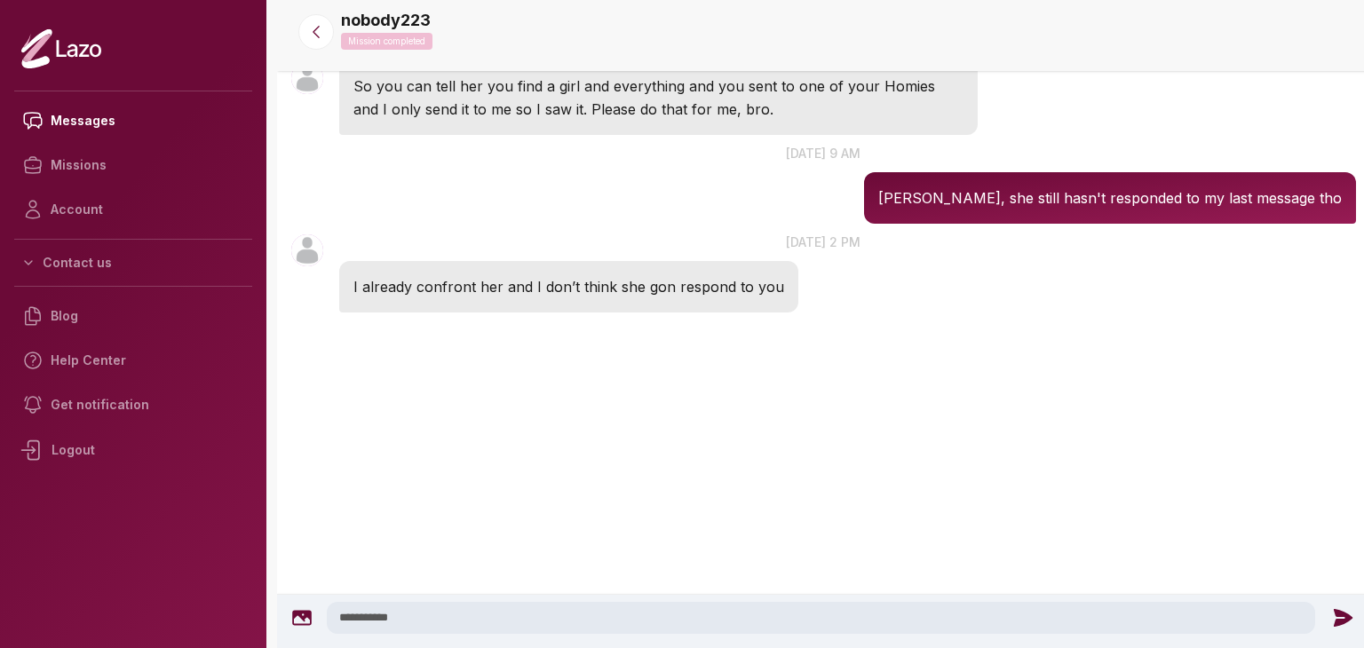
click at [1343, 618] on icon at bounding box center [1342, 618] width 19 height 18
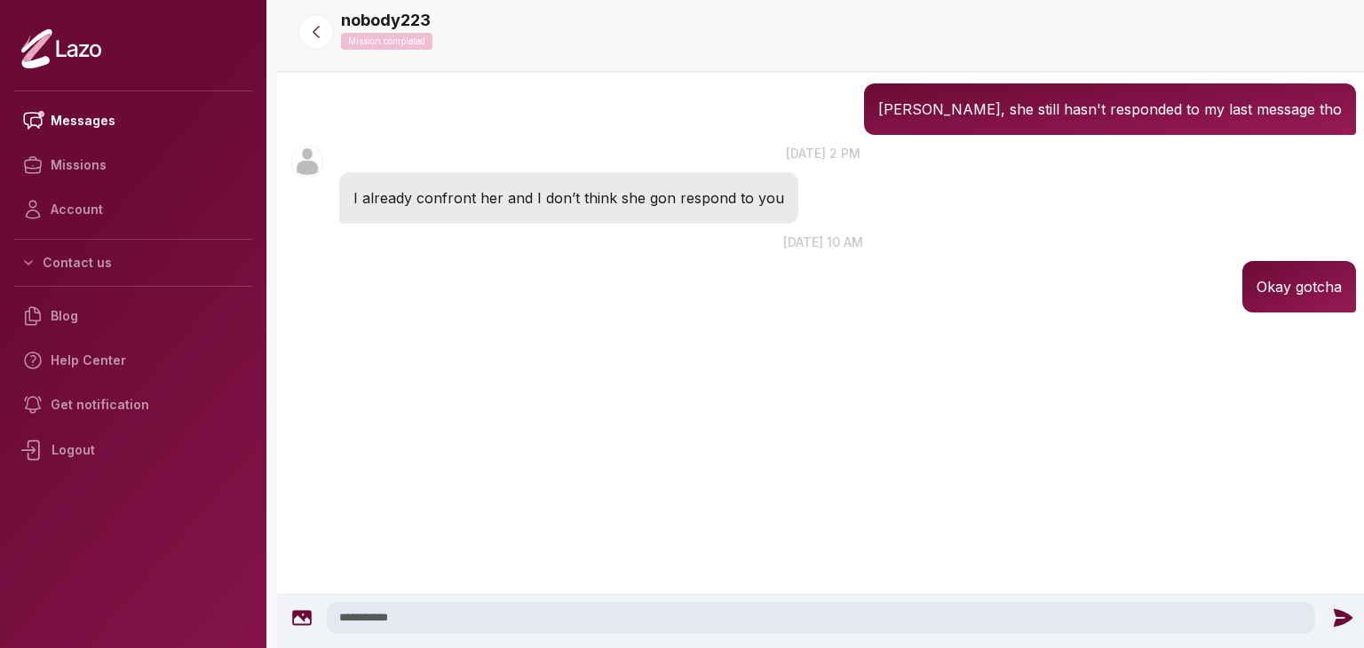
scroll to position [3899, 0]
click at [307, 32] on icon at bounding box center [316, 32] width 18 height 18
